Goal: Task Accomplishment & Management: Use online tool/utility

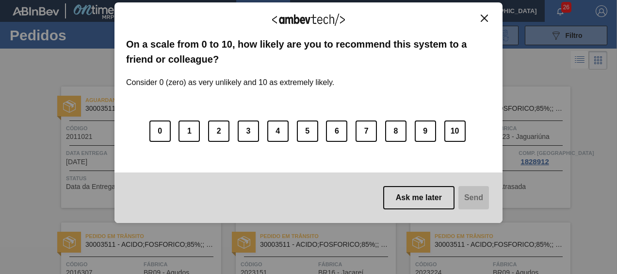
click at [481, 19] on img "Close" at bounding box center [484, 18] width 7 height 7
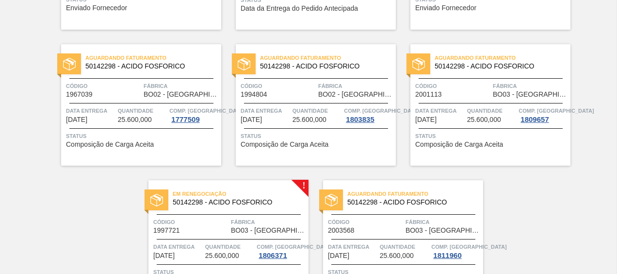
scroll to position [649, 0]
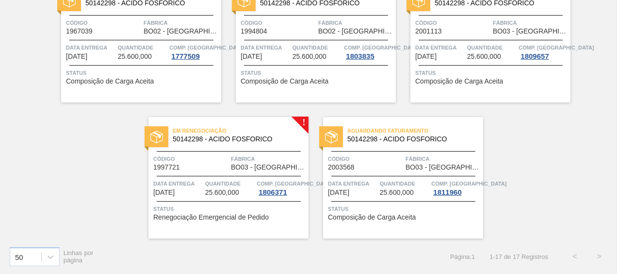
click at [317, 272] on div "50 Linhas por página Página : 1 1 - 17 de 17 Registros < >" at bounding box center [308, 256] width 617 height 36
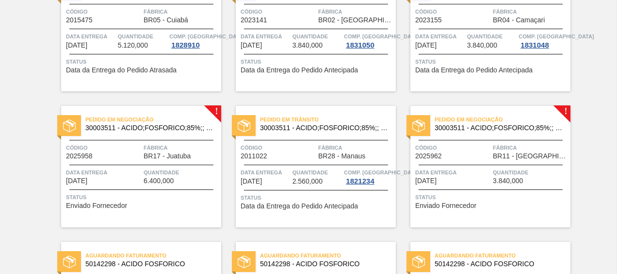
scroll to position [437, 0]
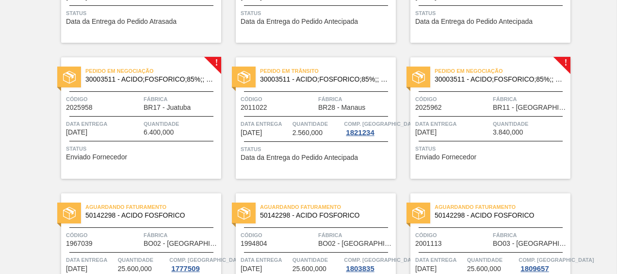
click at [496, 73] on span "Pedido em Negociação" at bounding box center [503, 71] width 136 height 10
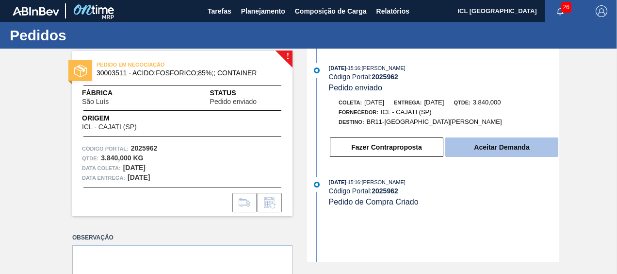
click at [464, 143] on button "Aceitar Demanda" at bounding box center [502, 146] width 113 height 19
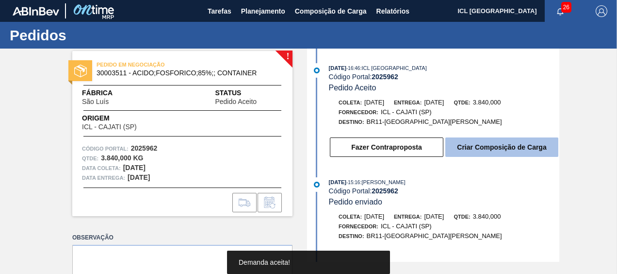
click at [467, 149] on button "Criar Composição de Carga" at bounding box center [502, 146] width 113 height 19
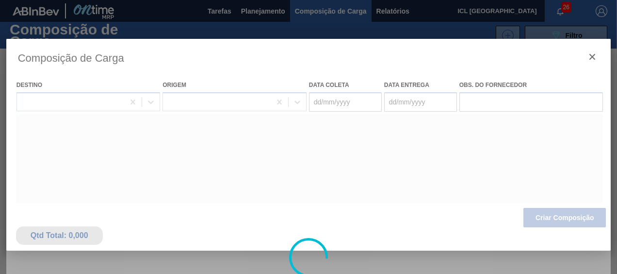
type coleta "[DATE]"
type entrega "[DATE]"
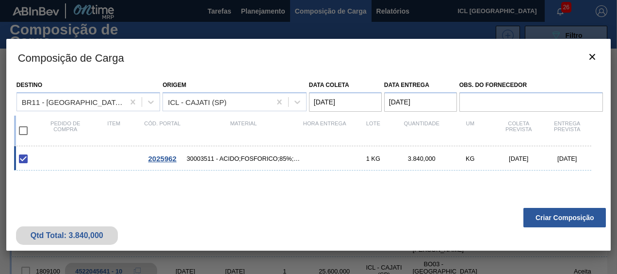
click at [569, 216] on button "Criar Composição" at bounding box center [565, 217] width 83 height 19
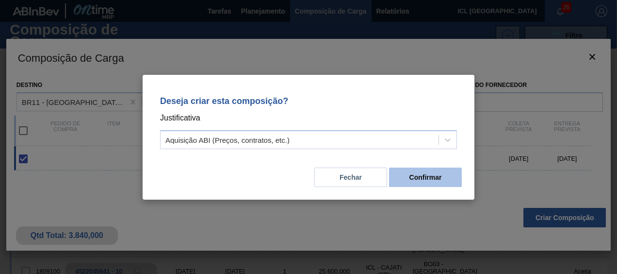
click at [430, 176] on button "Confirmar" at bounding box center [425, 176] width 73 height 19
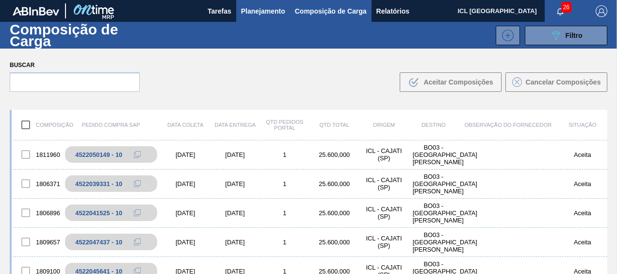
click at [247, 14] on span "Planejamento" at bounding box center [263, 11] width 44 height 12
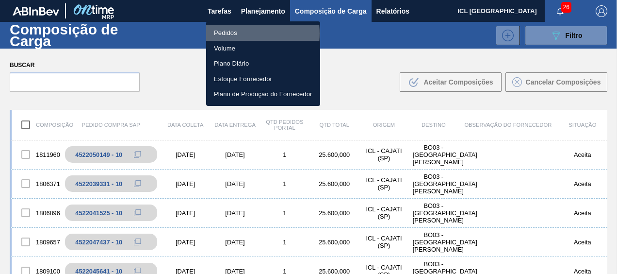
click at [229, 33] on li "Pedidos" at bounding box center [263, 33] width 114 height 16
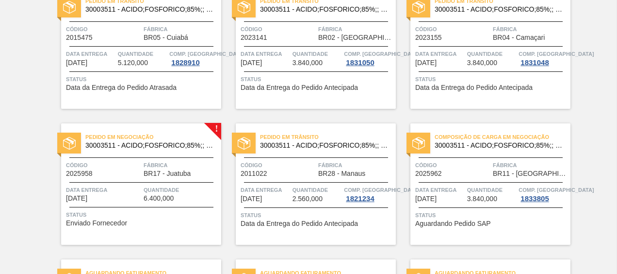
scroll to position [376, 0]
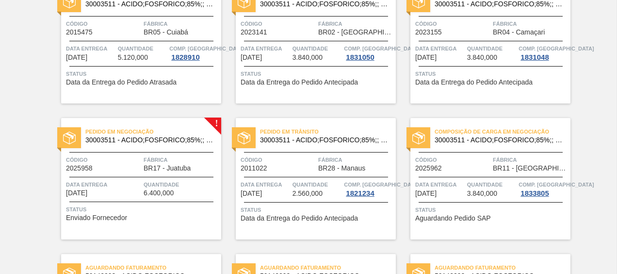
click at [177, 177] on div "Pedido em Negociação 30003511 - ACIDO;FOSFORICO;85%;; CONTAINER Código 2025958 …" at bounding box center [141, 178] width 160 height 121
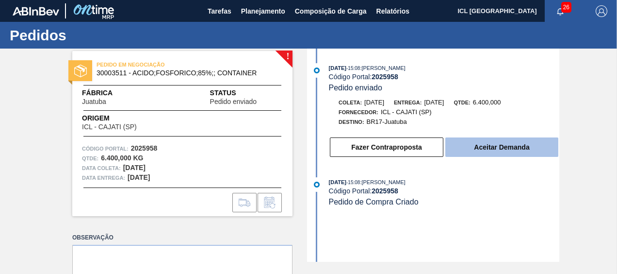
click at [499, 146] on button "Aceitar Demanda" at bounding box center [502, 146] width 113 height 19
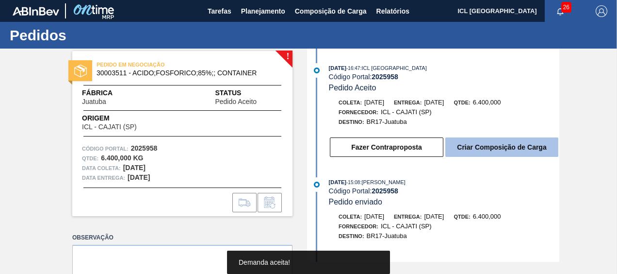
click at [484, 152] on button "Criar Composição de Carga" at bounding box center [502, 146] width 113 height 19
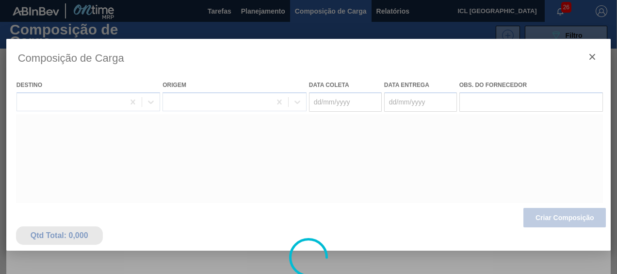
type coleta "[DATE]"
type entrega "[DATE]"
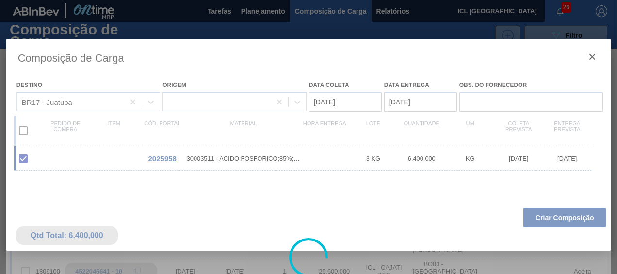
click at [554, 210] on div at bounding box center [308, 257] width 605 height 437
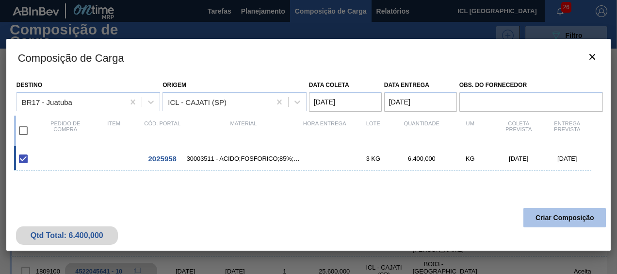
click at [554, 216] on button "Criar Composição" at bounding box center [565, 217] width 83 height 19
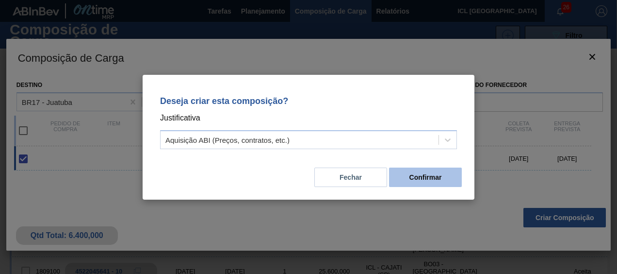
click at [423, 173] on button "Confirmar" at bounding box center [425, 176] width 73 height 19
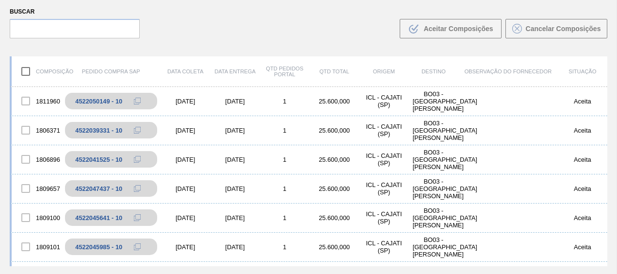
scroll to position [69, 0]
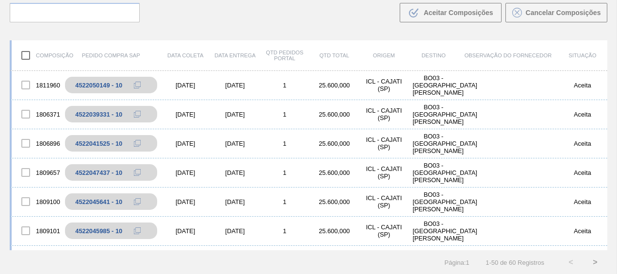
click at [607, 86] on div "Composição Pedido Compra SAP Data coleta Data entrega Qtd Pedidos Portal Qtd To…" at bounding box center [308, 153] width 617 height 242
click at [614, 89] on div "Composição Pedido Compra SAP Data coleta Data entrega Qtd Pedidos Portal Qtd To…" at bounding box center [308, 153] width 617 height 242
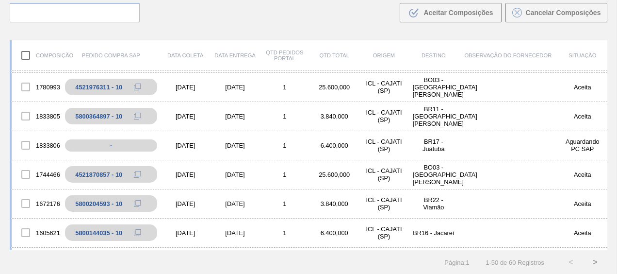
scroll to position [261, 0]
click at [143, 111] on button at bounding box center [145, 116] width 19 height 12
click at [195, 229] on div "[DATE]" at bounding box center [186, 232] width 50 height 7
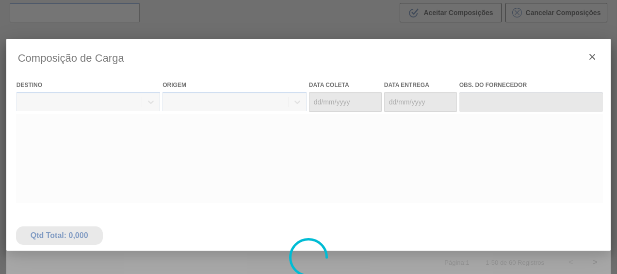
type coleta "[DATE]"
type entrega "[DATE]"
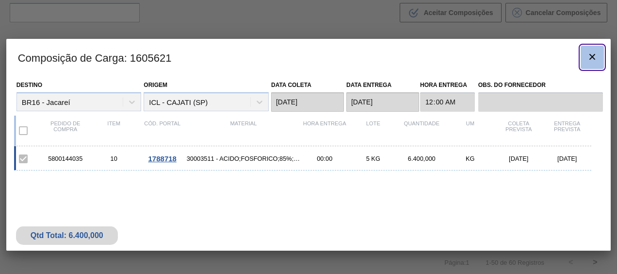
click at [589, 51] on icon "botão de ícone" at bounding box center [593, 57] width 12 height 12
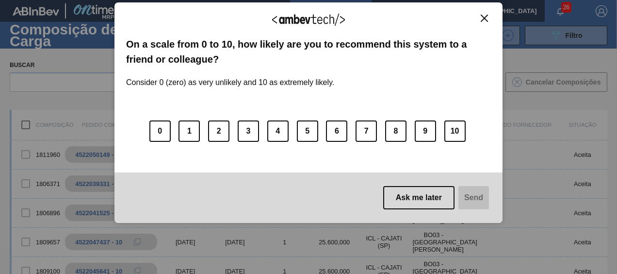
click at [488, 22] on div "We appreciate your feedback!" at bounding box center [308, 25] width 365 height 23
click at [487, 18] on img "Close" at bounding box center [484, 18] width 7 height 7
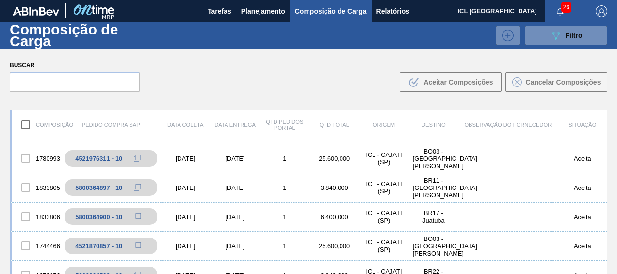
scroll to position [260, 0]
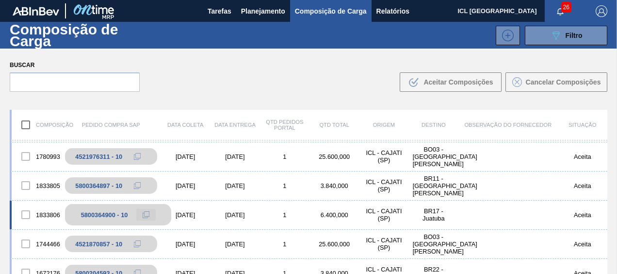
click at [146, 210] on button at bounding box center [145, 215] width 19 height 12
